Goal: Use online tool/utility: Utilize a website feature to perform a specific function

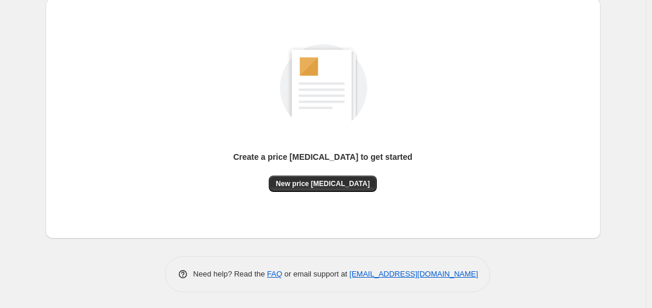
scroll to position [129, 0]
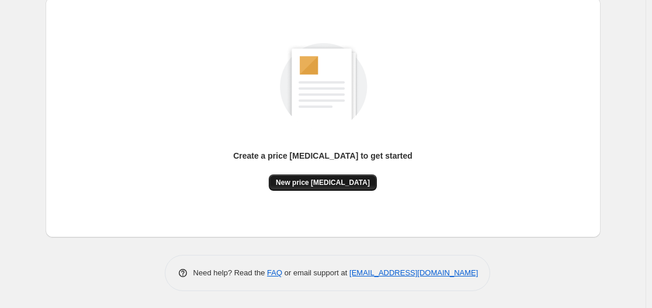
click at [338, 185] on span "New price [MEDICAL_DATA]" at bounding box center [323, 182] width 94 height 9
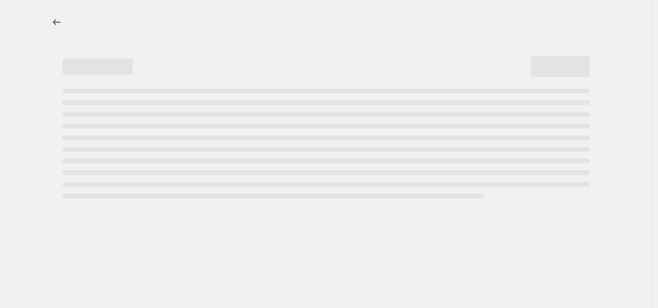
select select "percentage"
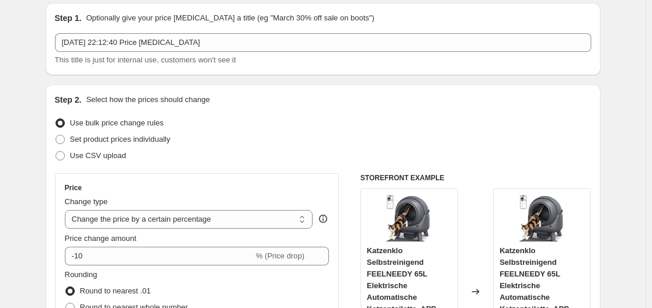
scroll to position [175, 0]
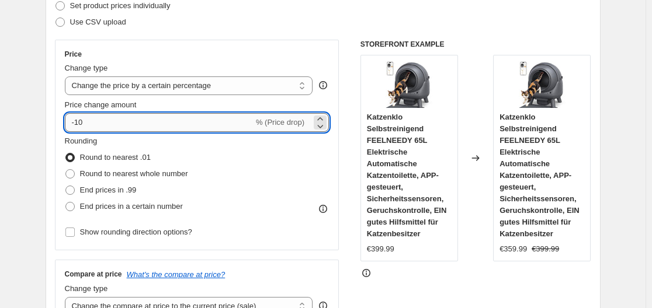
drag, startPoint x: 101, startPoint y: 125, endPoint x: 78, endPoint y: 123, distance: 22.8
click at [78, 123] on input "-10" at bounding box center [159, 122] width 189 height 19
type input "-35"
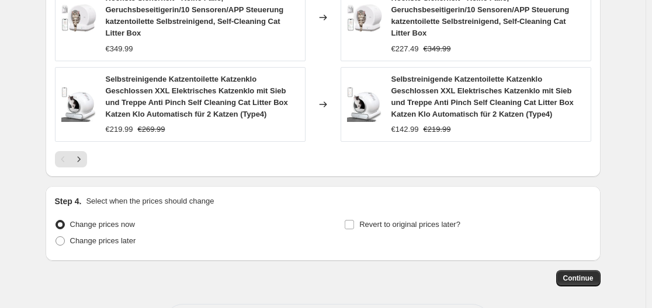
scroll to position [1030, 0]
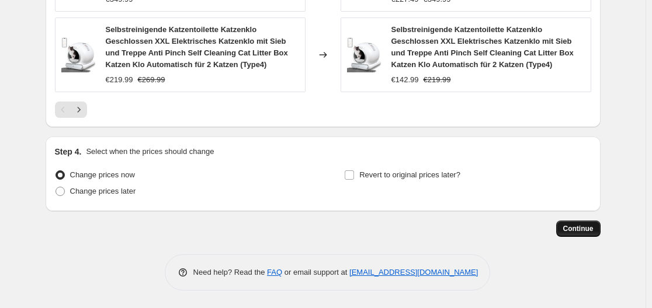
click at [582, 227] on span "Continue" at bounding box center [578, 228] width 30 height 9
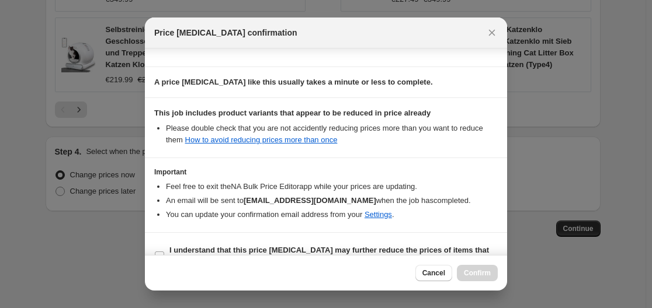
scroll to position [183, 0]
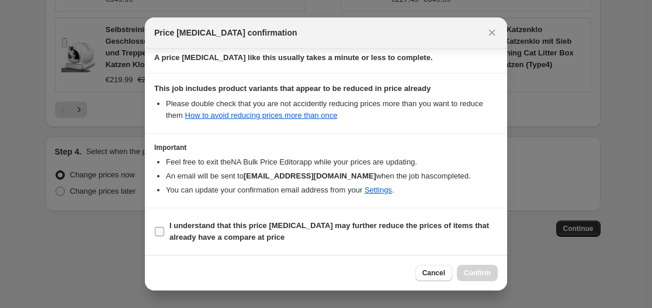
click at [164, 229] on input "I understand that this price change job may further reduce the prices of items …" at bounding box center [159, 231] width 9 height 9
checkbox input "true"
click at [482, 270] on span "Confirm" at bounding box center [477, 273] width 27 height 9
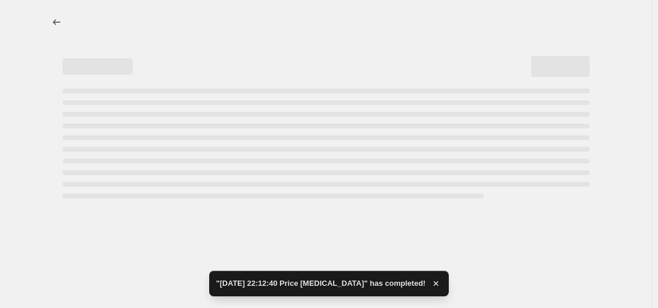
select select "percentage"
